Goal: Task Accomplishment & Management: Manage account settings

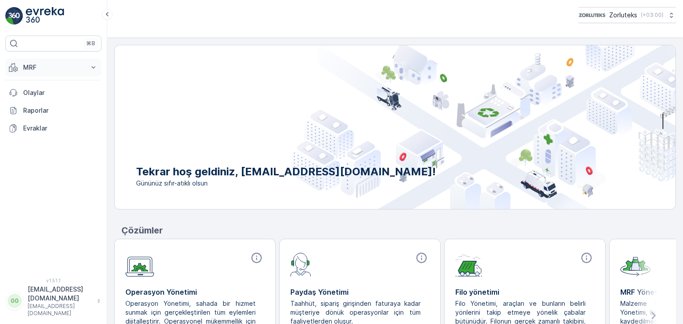
click at [69, 67] on p "MRF" at bounding box center [53, 67] width 60 height 9
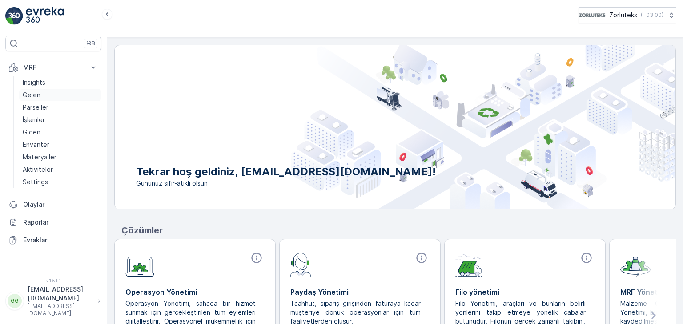
click at [36, 94] on p "Gelen" at bounding box center [32, 95] width 18 height 9
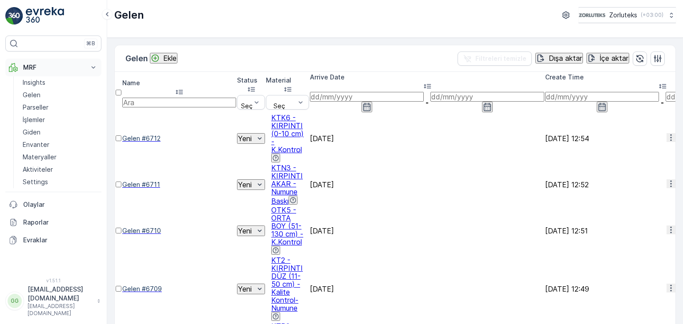
click at [82, 62] on button "MRF" at bounding box center [53, 68] width 96 height 18
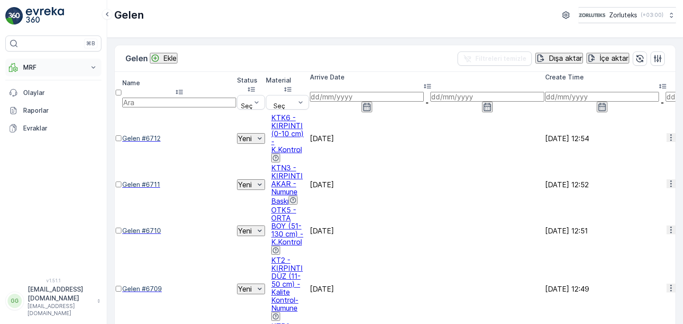
click at [37, 65] on p "MRF" at bounding box center [53, 67] width 60 height 9
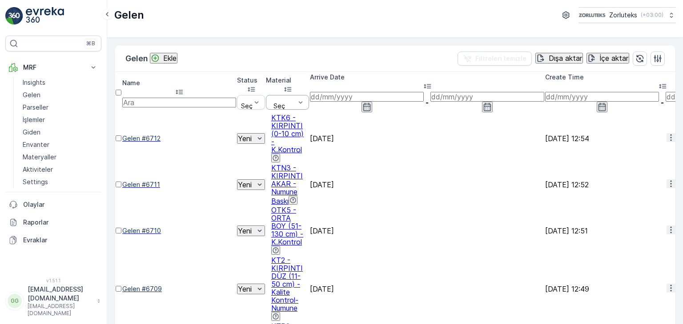
click at [167, 98] on input "text" at bounding box center [179, 103] width 114 height 10
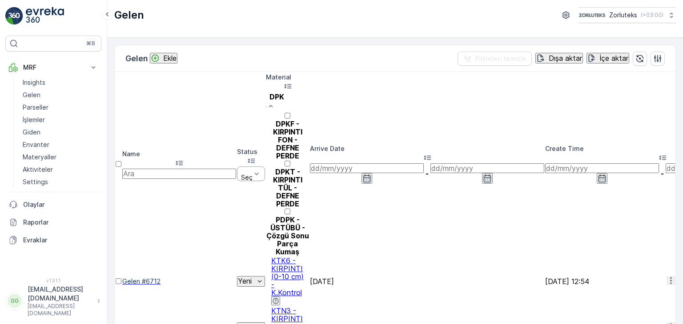
type input "DPKF"
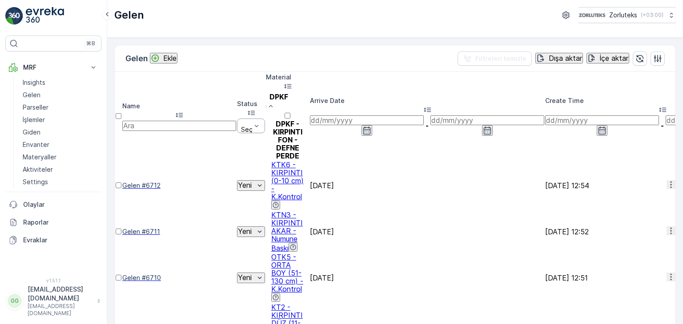
click at [309, 120] on p "DPKF - KIRPINTI FON - DEFNE PERDE" at bounding box center [287, 140] width 43 height 40
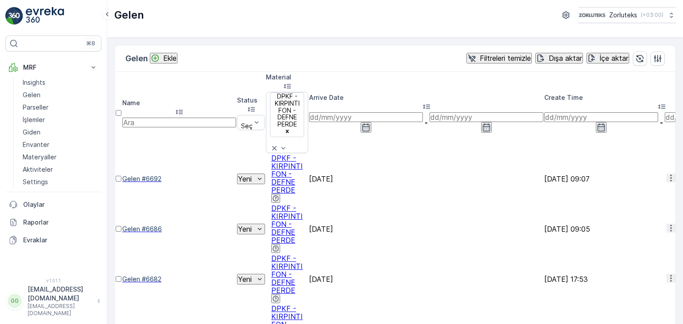
drag, startPoint x: 324, startPoint y: 306, endPoint x: 422, endPoint y: 301, distance: 98.3
click at [422, 301] on div "Gelen Ekle Filtreleri temizle Dışa aktar İçe aktar Name Status Seç Material DPK…" at bounding box center [394, 322] width 561 height 555
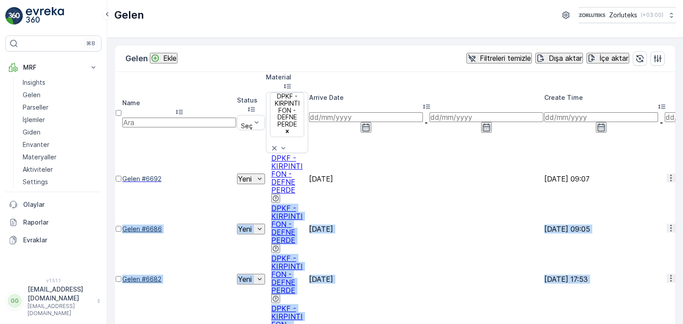
drag, startPoint x: 526, startPoint y: 108, endPoint x: 540, endPoint y: 214, distance: 106.3
drag, startPoint x: 548, startPoint y: 215, endPoint x: 523, endPoint y: 105, distance: 112.7
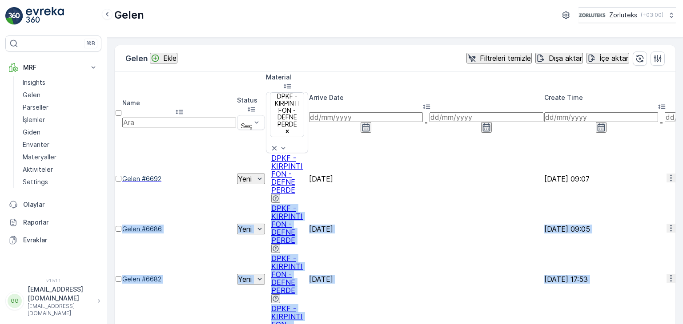
drag, startPoint x: 527, startPoint y: 108, endPoint x: 533, endPoint y: 224, distance: 116.2
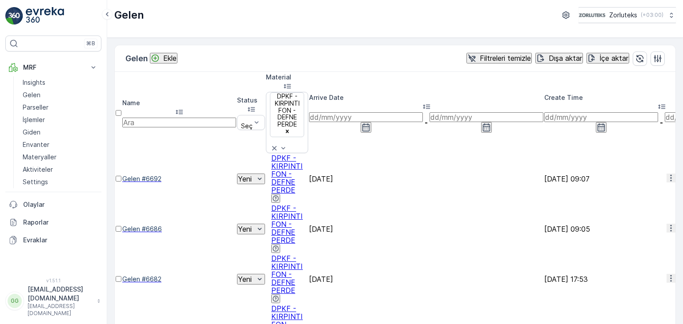
click at [551, 58] on p "Dışa aktar" at bounding box center [564, 58] width 33 height 8
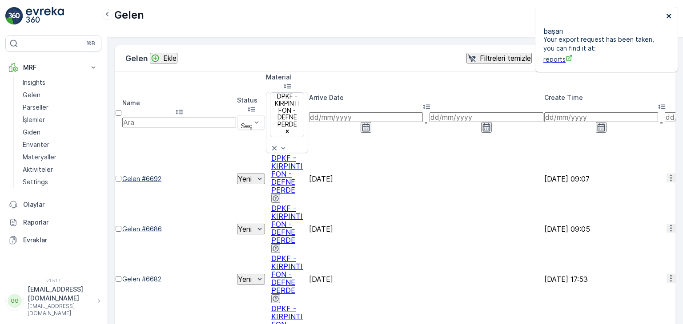
click at [668, 17] on icon "close" at bounding box center [668, 16] width 4 height 4
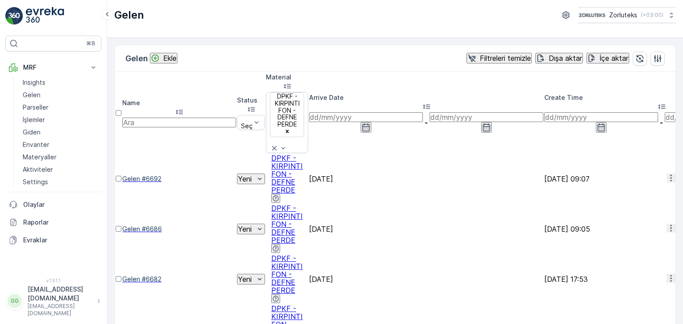
click at [592, 59] on div "İçe aktar" at bounding box center [607, 58] width 41 height 9
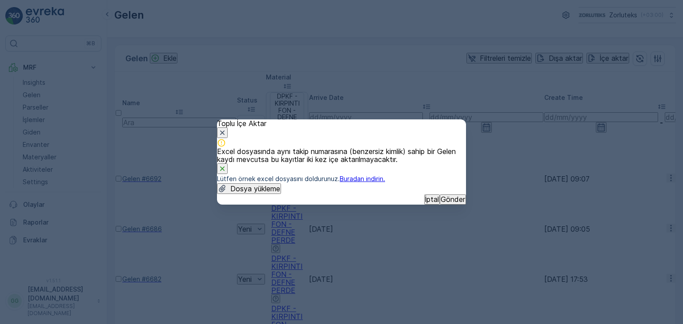
click at [227, 128] on icon "button" at bounding box center [222, 132] width 9 height 9
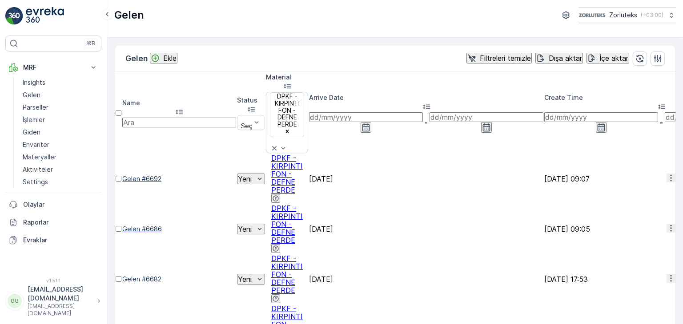
drag, startPoint x: 469, startPoint y: 306, endPoint x: 358, endPoint y: 315, distance: 111.5
click at [370, 123] on icon "button" at bounding box center [365, 127] width 9 height 9
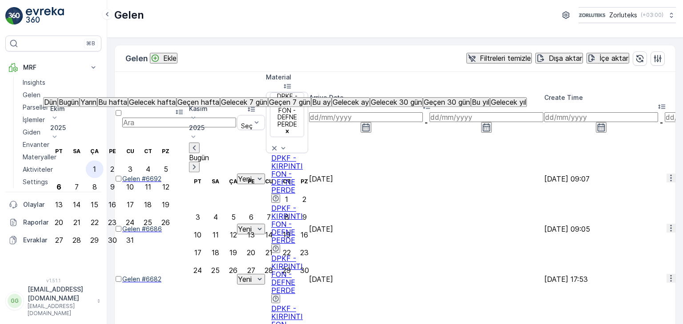
click at [96, 165] on div "1" at bounding box center [94, 169] width 3 height 8
type input "[DATE]"
click at [61, 183] on div "6" at bounding box center [58, 187] width 5 height 8
type input "[DATE]"
click at [370, 123] on icon "button" at bounding box center [365, 127] width 9 height 9
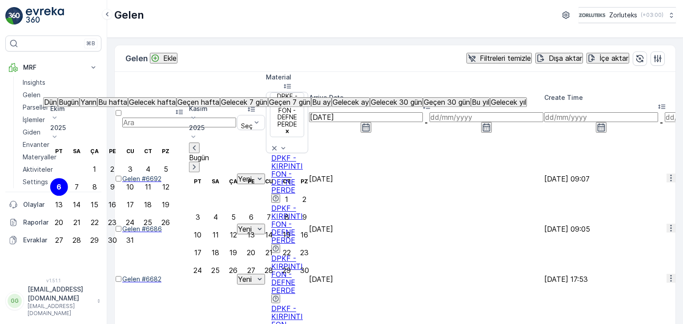
type input "[DATE]"
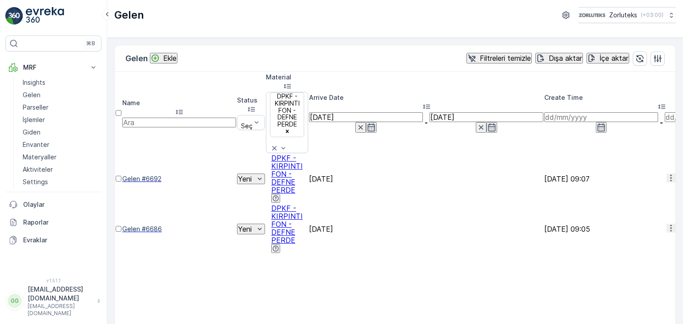
click at [423, 112] on input "[DATE]" at bounding box center [366, 117] width 114 height 10
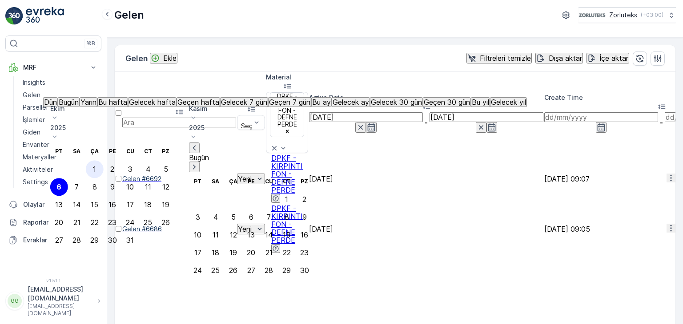
click at [96, 165] on div "1" at bounding box center [94, 169] width 3 height 8
type input "[DATE]"
click at [543, 112] on input "[DATE]" at bounding box center [486, 117] width 114 height 10
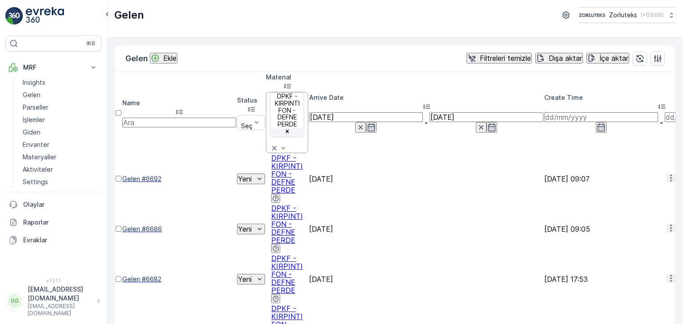
click at [290, 128] on icon "Remove DPKF - KIRPINTI FON - DEFNE PERDE" at bounding box center [287, 131] width 6 height 6
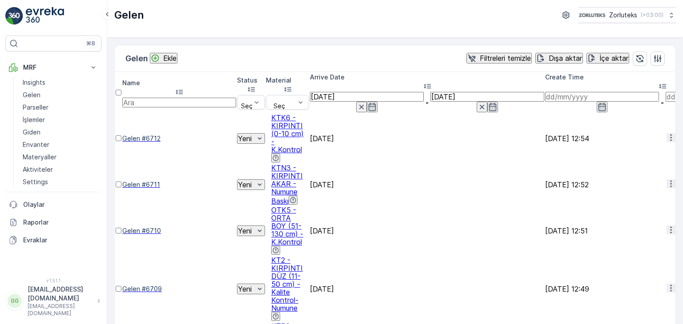
click at [390, 52] on div "Gelen Ekle Filtreleri temizle Dışa aktar İçe aktar" at bounding box center [395, 58] width 560 height 27
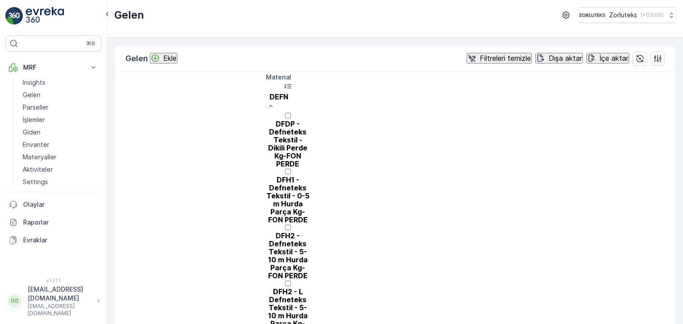
type input "DEFNE"
click at [309, 120] on div "DFDP - Defneteks Tekstil - Dikili Perde Kg-FON PERDE" at bounding box center [288, 144] width 44 height 48
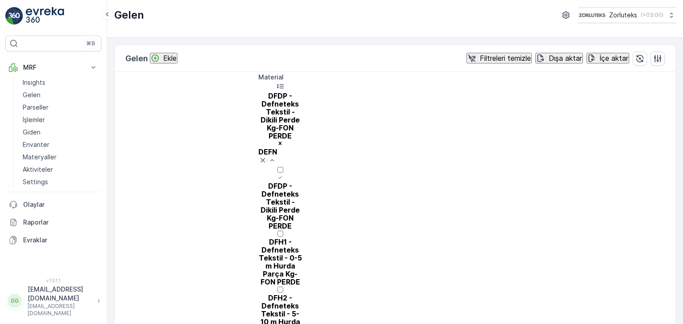
type input "DEFNE"
click at [302, 238] on div at bounding box center [280, 238] width 44 height 0
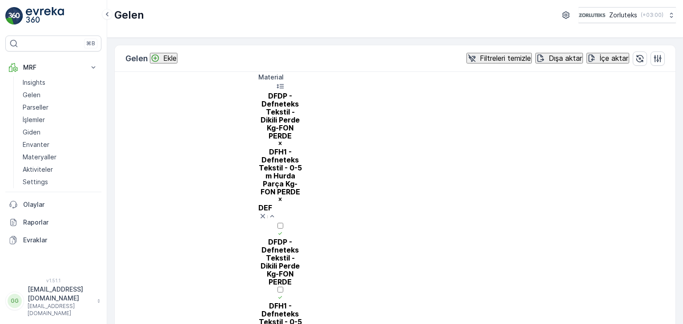
type input "DEFN"
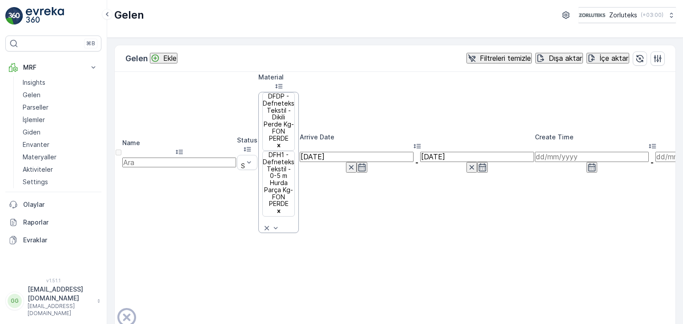
click at [163, 158] on input "text" at bounding box center [179, 163] width 114 height 10
click at [32, 93] on p "Gelen" at bounding box center [32, 95] width 18 height 9
click at [24, 16] on link at bounding box center [53, 16] width 96 height 18
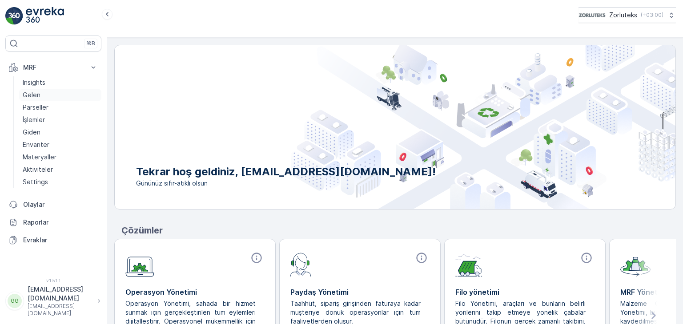
click at [34, 95] on p "Gelen" at bounding box center [32, 95] width 18 height 9
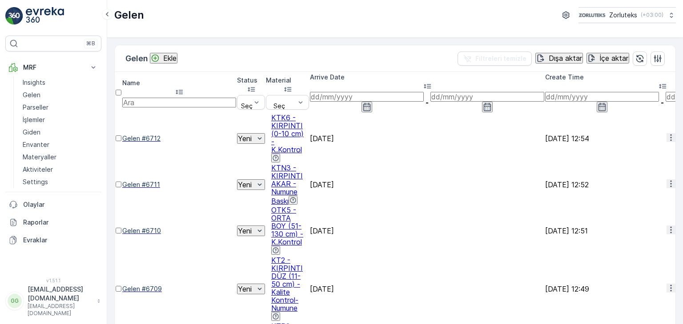
click at [154, 98] on input "text" at bounding box center [179, 103] width 114 height 10
type input "6645"
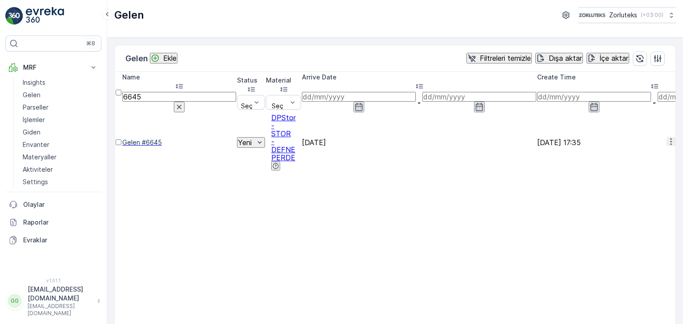
click at [120, 114] on td at bounding box center [119, 142] width 6 height 57
click at [121, 147] on div at bounding box center [119, 147] width 6 height 0
click at [121, 140] on input "checkbox" at bounding box center [119, 143] width 6 height 6
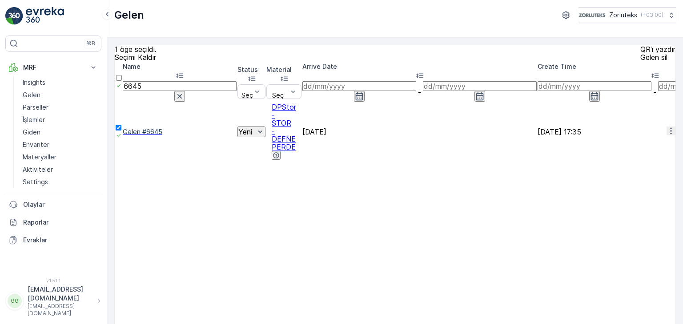
click at [640, 53] on p "QR'ı yazdır" at bounding box center [657, 49] width 35 height 8
click at [34, 93] on p "Gelen" at bounding box center [32, 95] width 18 height 9
click at [136, 61] on p "Seçimi Kaldır" at bounding box center [135, 57] width 41 height 8
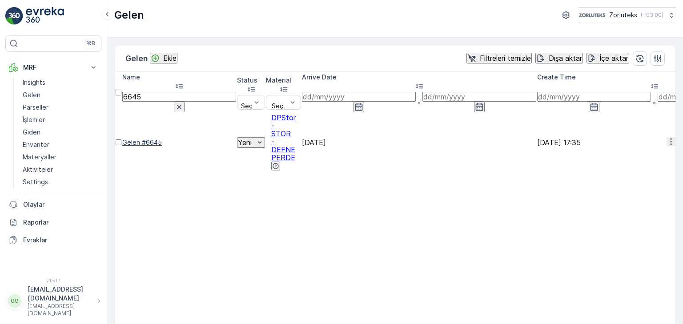
click at [170, 58] on p "Ekle" at bounding box center [169, 58] width 13 height 8
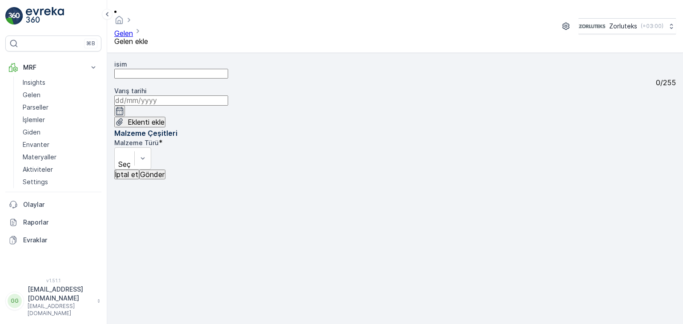
click at [228, 96] on input at bounding box center [171, 101] width 114 height 10
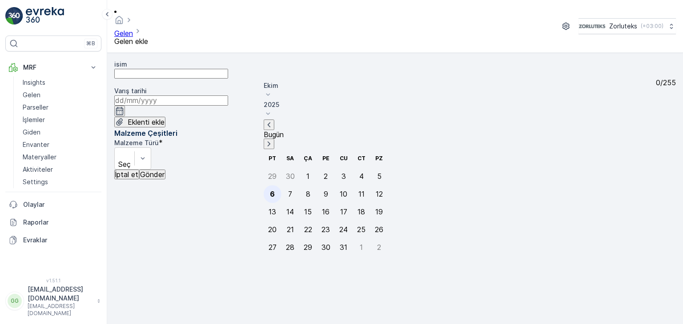
click at [273, 190] on div "6" at bounding box center [272, 194] width 5 height 8
type input "[DATE]"
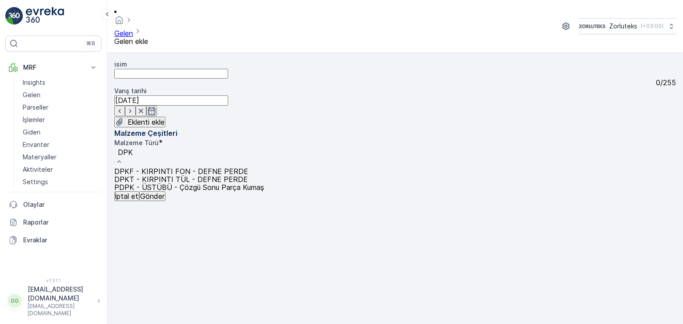
type input "DPKT"
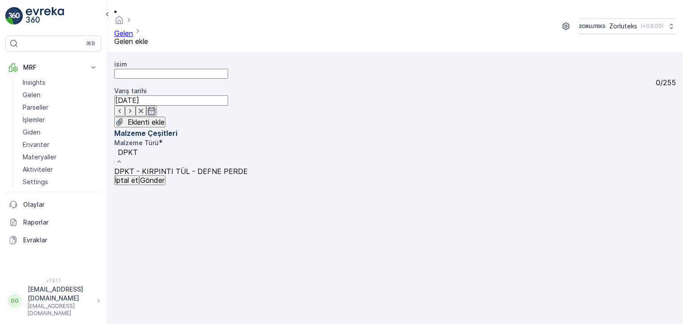
click at [248, 167] on span "DPKT - KIRPINTI TÜL - DEFNE PERDE" at bounding box center [180, 171] width 133 height 9
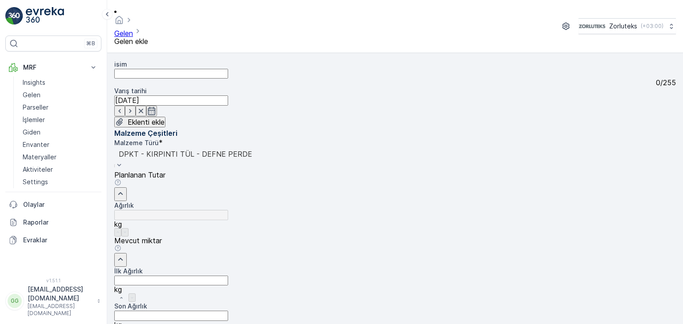
scroll to position [18, 0]
click at [228, 276] on Ağırlık "İlk Ağırlık" at bounding box center [171, 281] width 114 height 10
